Goal: Information Seeking & Learning: Learn about a topic

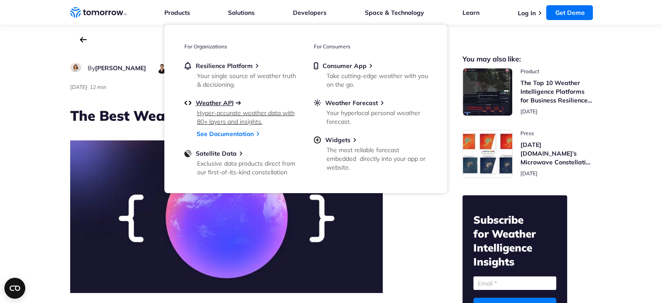
click at [217, 103] on span "Weather API" at bounding box center [215, 103] width 38 height 8
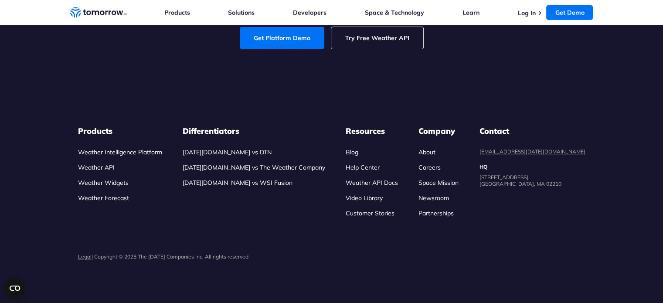
scroll to position [2920, 0]
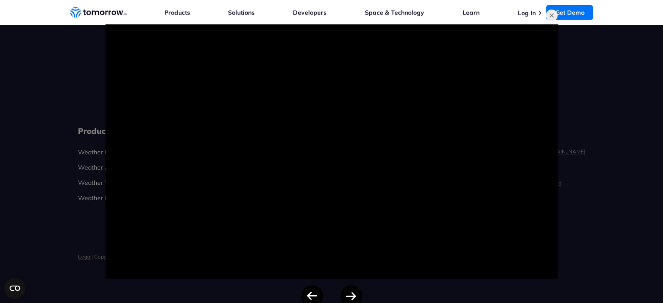
click at [595, 55] on div at bounding box center [331, 151] width 663 height 303
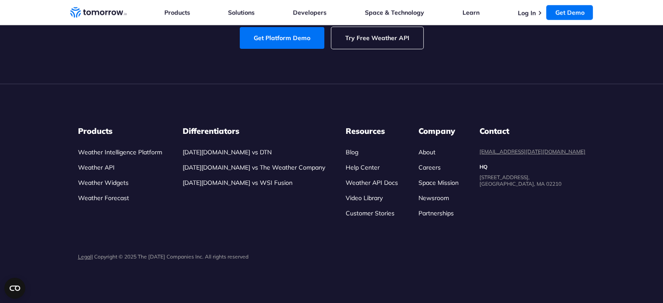
scroll to position [2964, 0]
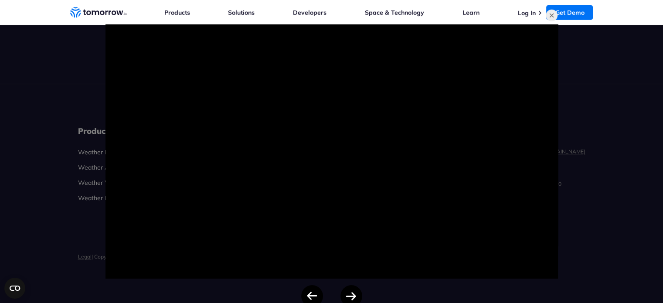
click at [622, 165] on div at bounding box center [331, 151] width 663 height 303
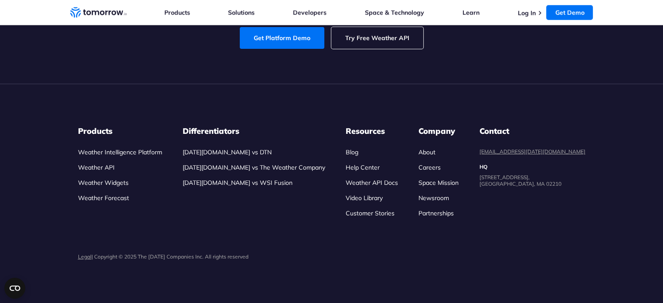
scroll to position [3269, 0]
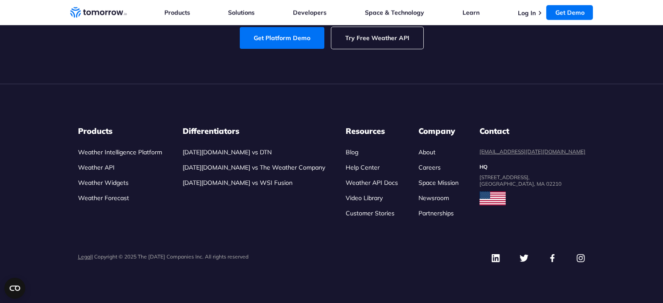
click at [288, 166] on link "[DATE][DOMAIN_NAME] vs The Weather Company" at bounding box center [254, 167] width 143 height 8
click at [244, 149] on link "[DATE][DOMAIN_NAME] vs DTN" at bounding box center [227, 152] width 89 height 8
